Goal: Book appointment/travel/reservation

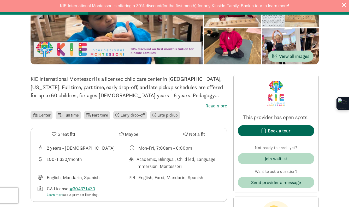
scroll to position [88, 0]
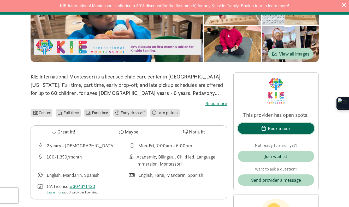
click at [283, 127] on div "Book a tour" at bounding box center [279, 128] width 23 height 7
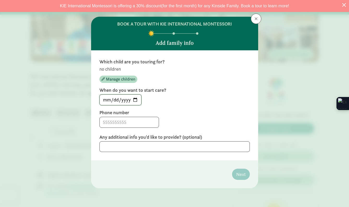
click at [127, 101] on input "[DATE]" at bounding box center [120, 100] width 41 height 10
click at [133, 100] on input "[DATE]" at bounding box center [120, 100] width 41 height 10
type input "[DATE]"
click at [120, 122] on input at bounding box center [129, 122] width 59 height 10
type input "6084382588"
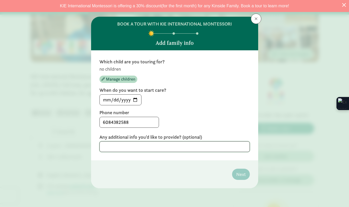
click at [191, 148] on textarea at bounding box center [174, 146] width 150 height 11
click at [183, 148] on textarea at bounding box center [174, 146] width 150 height 11
click at [132, 99] on input "[DATE]" at bounding box center [120, 100] width 41 height 10
type input "[DATE]"
click at [196, 147] on textarea at bounding box center [174, 146] width 150 height 11
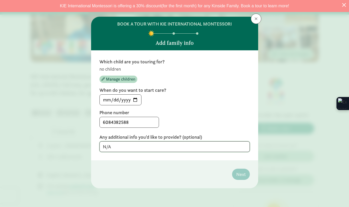
type textarea "N/A"
click at [224, 125] on div "6084382588" at bounding box center [174, 122] width 150 height 11
click at [198, 119] on div "6084382588" at bounding box center [174, 122] width 150 height 11
click at [106, 80] on span "Manage children" at bounding box center [120, 79] width 29 height 6
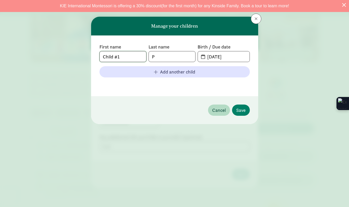
drag, startPoint x: 125, startPoint y: 57, endPoint x: 70, endPoint y: 54, distance: 55.1
click at [70, 54] on div "Manage your children First name Child #1 Last name P Birth / Due date [DATE] Ad…" at bounding box center [174, 103] width 349 height 207
type input "Brixton"
type input "Plasman"
type input "[DATE]"
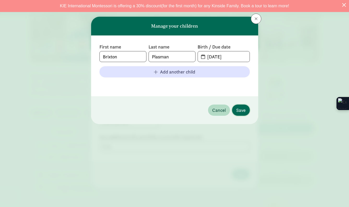
click at [243, 115] on button "Save" at bounding box center [241, 110] width 18 height 11
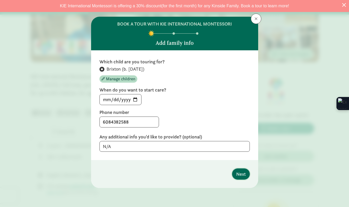
click at [239, 174] on span "Next" at bounding box center [240, 174] width 9 height 7
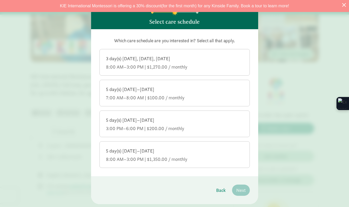
scroll to position [22, 0]
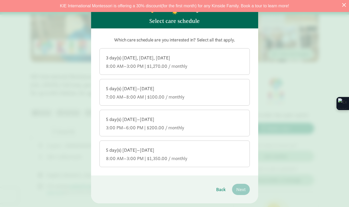
click at [193, 157] on div "8:00 AM–3:00 PM | $1,350.00 / monthly" at bounding box center [174, 159] width 137 height 6
click at [0, 0] on input "5 day(s) [DATE]–[DATE] 8:00 AM–3:00 PM | $1,350.00 / monthly" at bounding box center [0, 0] width 0 height 0
click at [194, 127] on div "3:00 PM–6:00 PM | $200.00 / monthly" at bounding box center [174, 128] width 137 height 6
click at [0, 0] on input "5 day(s) [DATE]–[DATE] 3:00 PM–6:00 PM | $200.00 / monthly" at bounding box center [0, 0] width 0 height 0
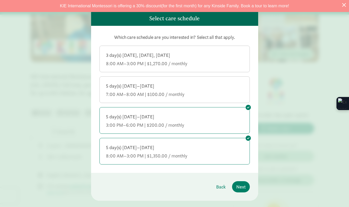
scroll to position [25, 0]
click at [240, 186] on span "Next" at bounding box center [240, 186] width 9 height 7
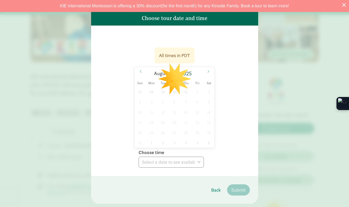
scroll to position [0, 0]
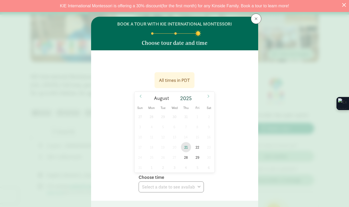
click at [187, 149] on span "21" at bounding box center [186, 147] width 10 height 10
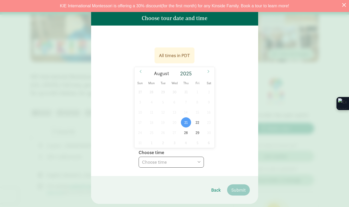
click at [195, 162] on select "Choose time 08:30 AM 09:00 AM 09:30 AM 10:30 AM" at bounding box center [171, 162] width 65 height 11
select select "[DATE]T09:30:00.000-07:00"
click at [139, 157] on select "Choose time 08:30 AM 09:00 AM 09:30 AM 10:30 AM" at bounding box center [171, 162] width 65 height 11
click at [234, 188] on span "Submit" at bounding box center [238, 190] width 14 height 7
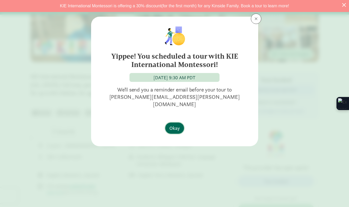
click at [176, 125] on span "Okay" at bounding box center [174, 128] width 10 height 7
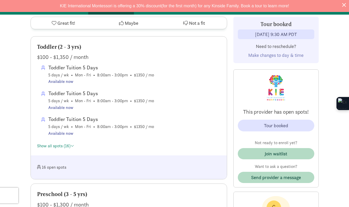
scroll to position [283, 0]
